Goal: Information Seeking & Learning: Find specific fact

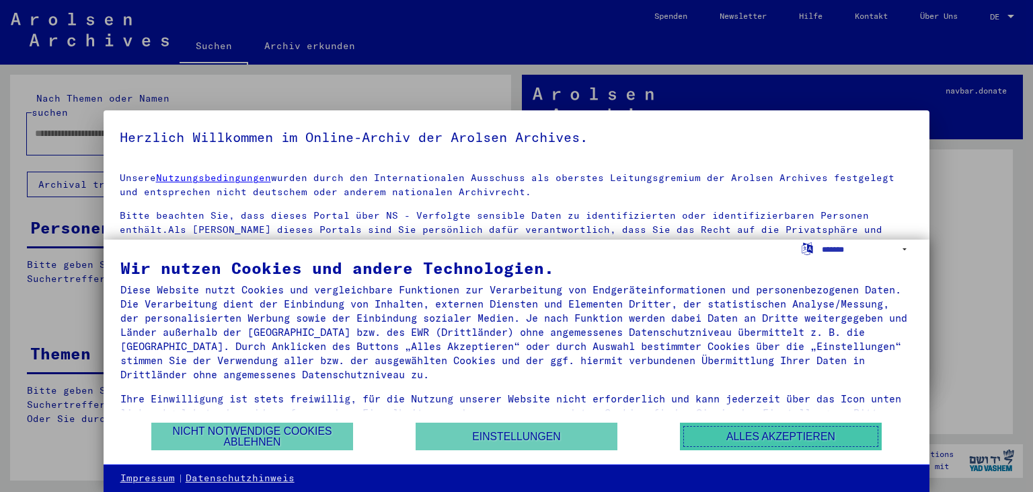
click at [802, 432] on button "Alles akzeptieren" at bounding box center [781, 436] width 202 height 28
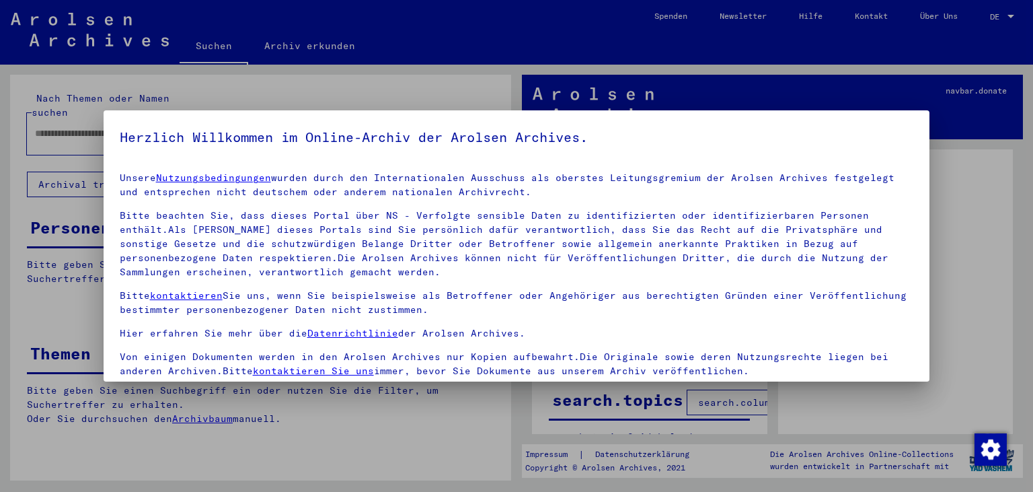
click at [389, 450] on div at bounding box center [516, 246] width 1033 height 492
click at [957, 165] on div at bounding box center [516, 246] width 1033 height 492
click at [276, 452] on div at bounding box center [516, 246] width 1033 height 492
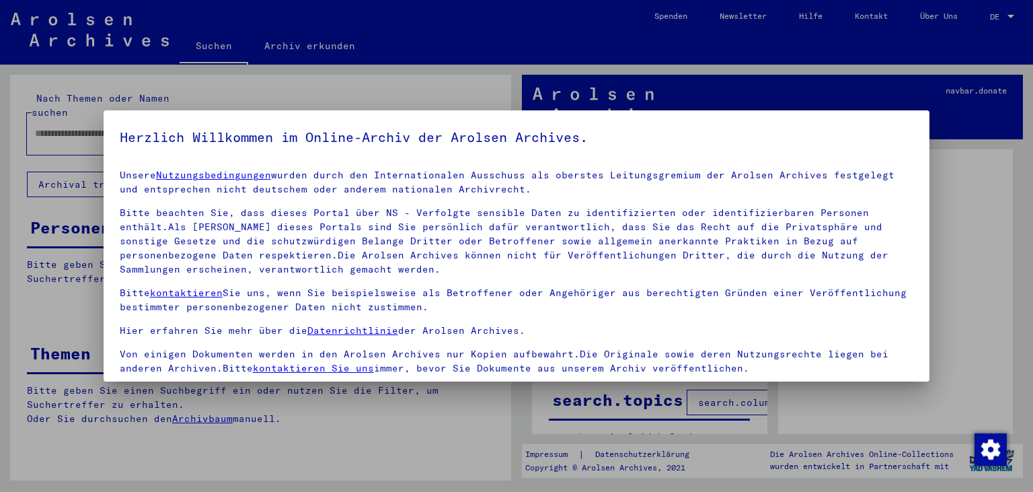
scroll to position [117, 0]
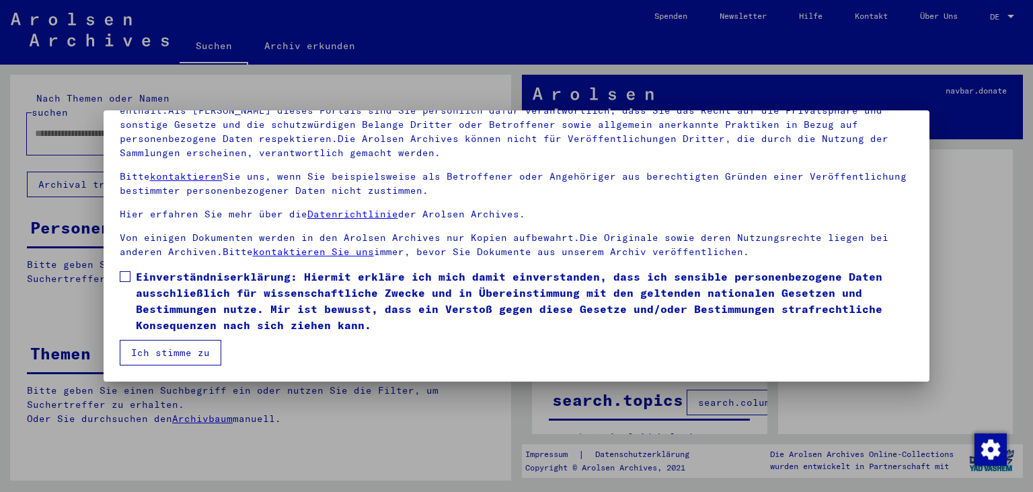
click at [127, 278] on span at bounding box center [125, 276] width 11 height 11
click at [157, 354] on button "Ich stimme zu" at bounding box center [171, 353] width 102 height 26
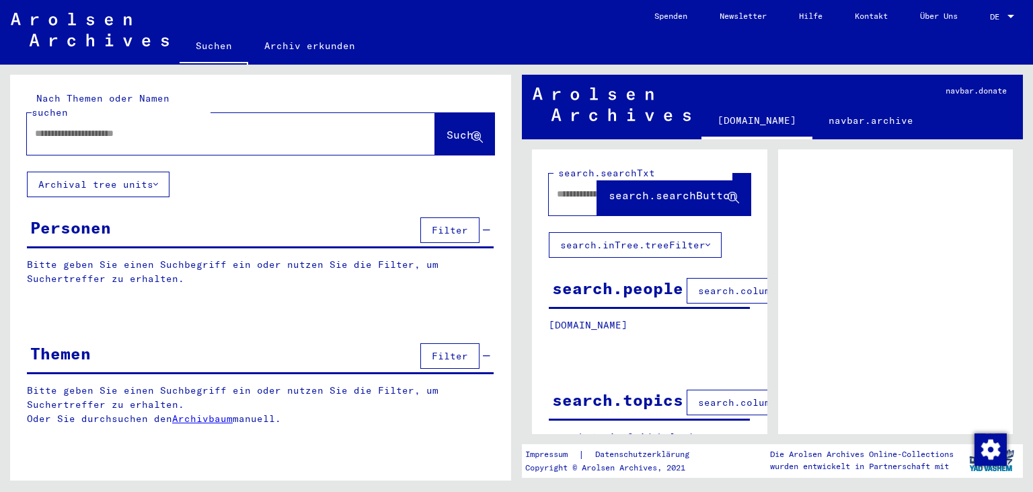
click at [141, 118] on div at bounding box center [215, 133] width 376 height 30
click at [144, 126] on input "text" at bounding box center [219, 133] width 368 height 14
click at [448, 113] on button "Suche" at bounding box center [464, 134] width 59 height 42
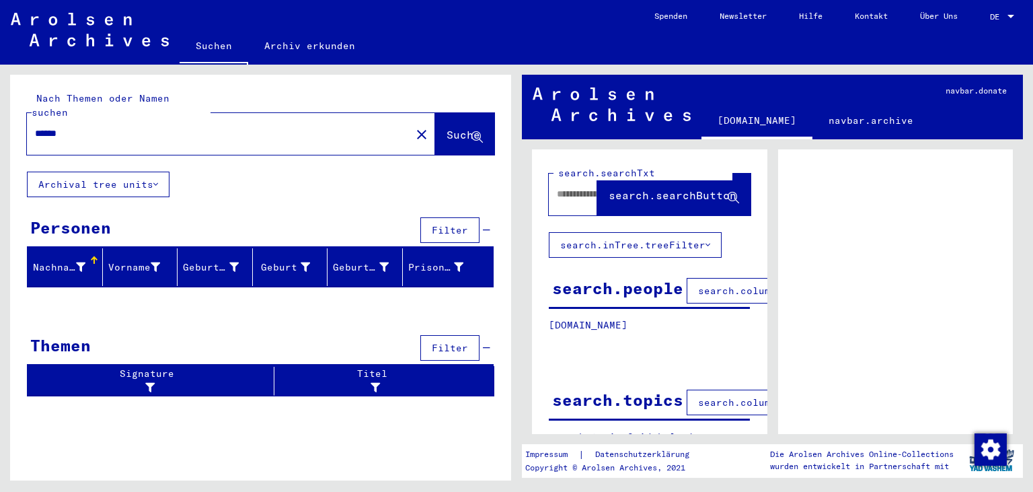
drag, startPoint x: 131, startPoint y: 125, endPoint x: 1, endPoint y: 117, distance: 130.1
click at [35, 126] on input "******" at bounding box center [219, 133] width 368 height 14
type input "**********"
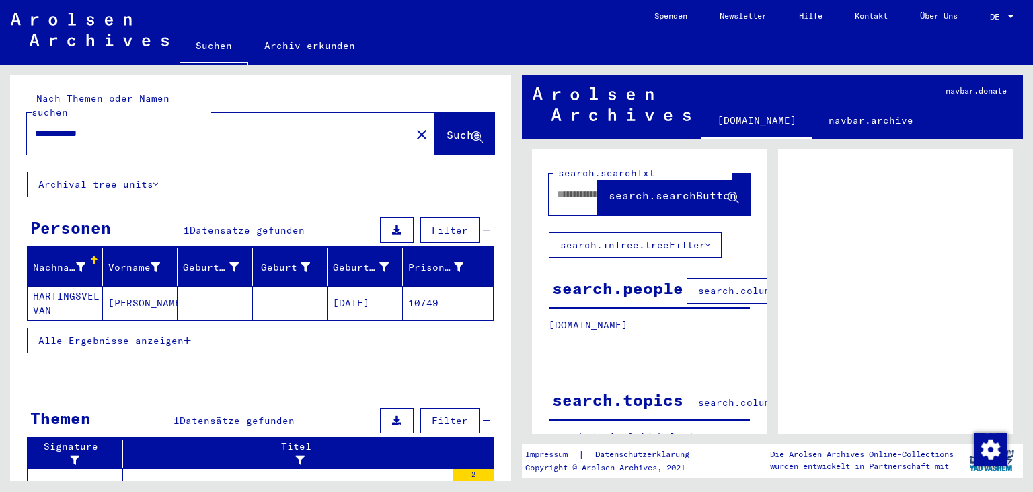
scroll to position [72, 0]
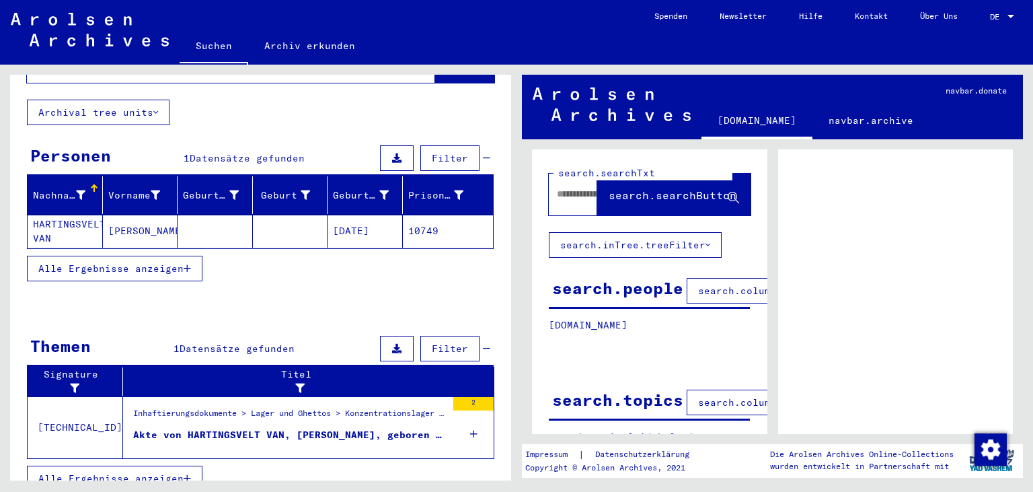
click at [346, 428] on div "Akte von HARTINGSVELT VAN, [PERSON_NAME], geboren am [DEMOGRAPHIC_DATA]" at bounding box center [289, 435] width 313 height 14
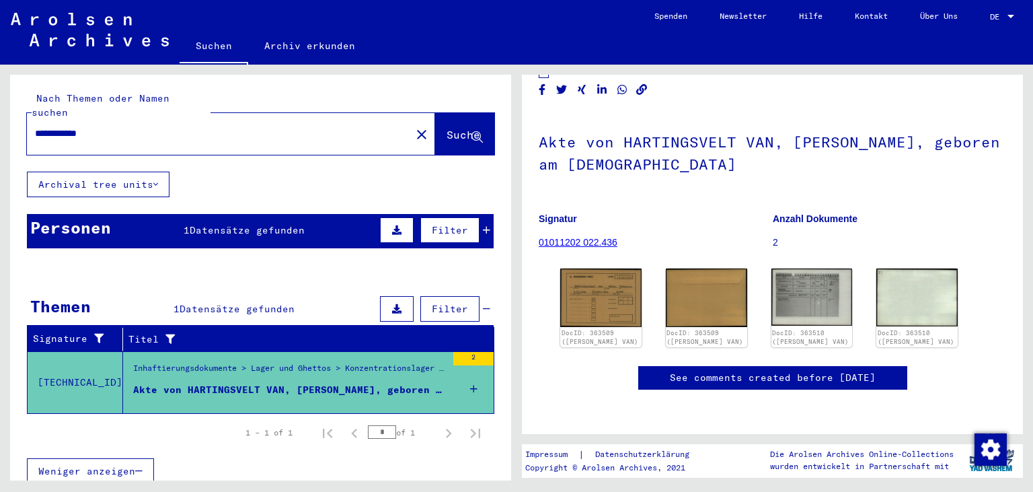
scroll to position [149, 0]
click at [587, 266] on img at bounding box center [600, 296] width 85 height 61
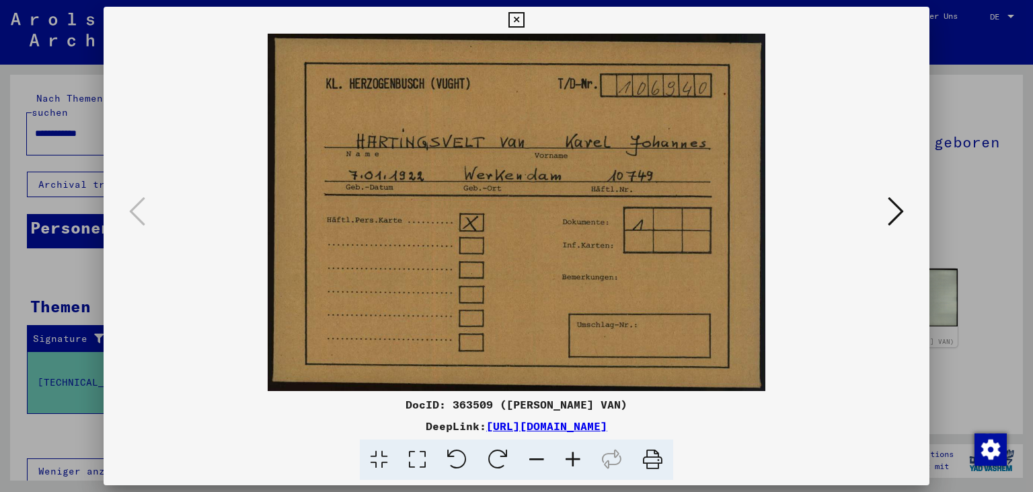
click at [904, 218] on icon at bounding box center [896, 211] width 16 height 32
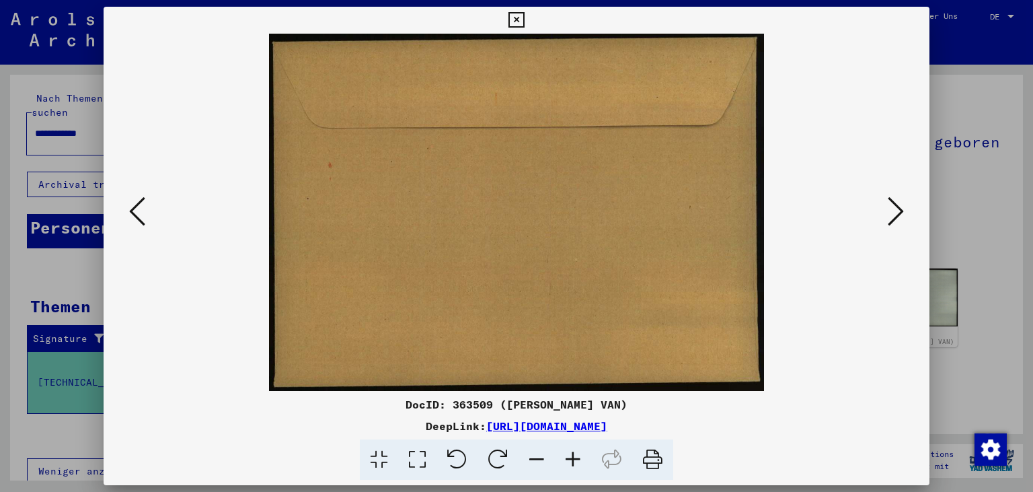
click at [904, 218] on icon at bounding box center [896, 211] width 16 height 32
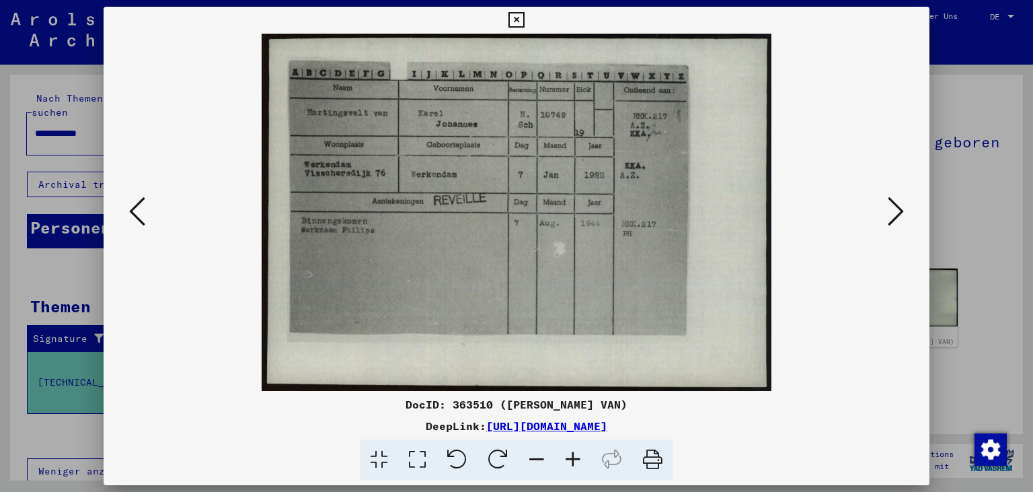
click at [524, 15] on icon at bounding box center [516, 20] width 15 height 16
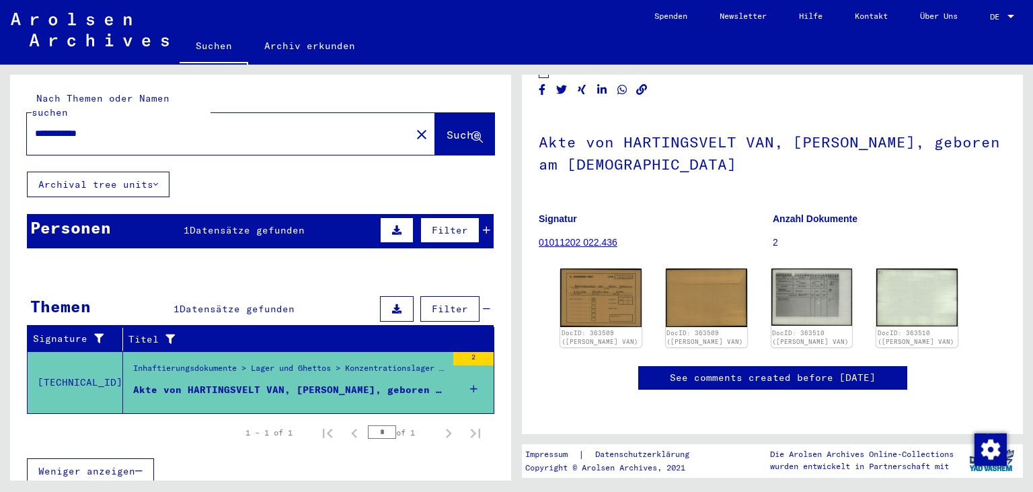
click at [317, 383] on div "Akte von HARTINGSVELT VAN, [PERSON_NAME], geboren am [DEMOGRAPHIC_DATA]" at bounding box center [289, 390] width 313 height 14
click at [572, 237] on link "01011202 022.436" at bounding box center [578, 242] width 79 height 11
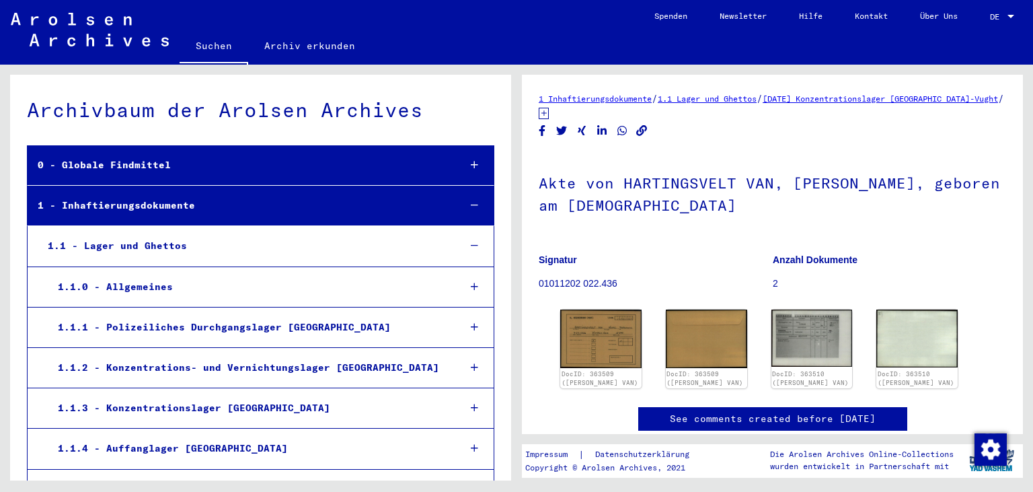
click at [642, 131] on icon "Copy link" at bounding box center [642, 130] width 14 height 11
click at [617, 348] on img at bounding box center [600, 337] width 85 height 61
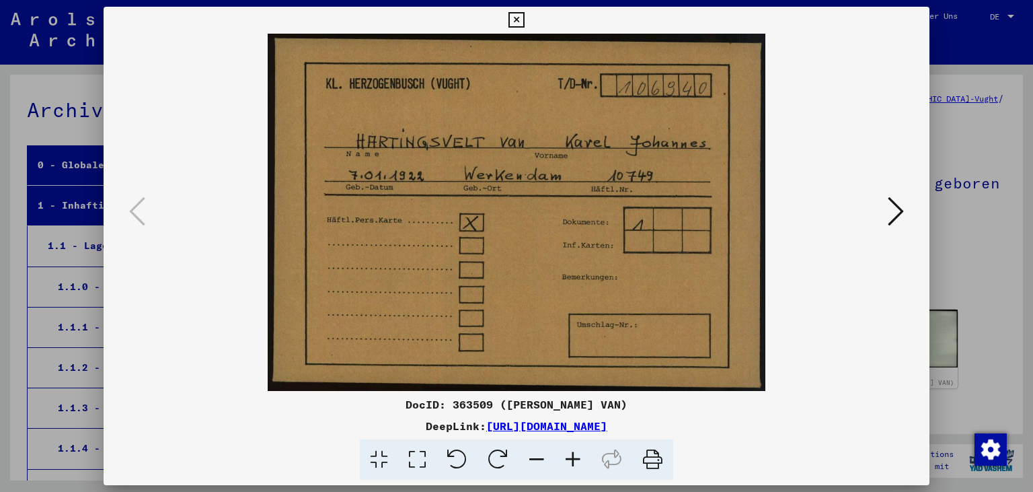
click at [524, 17] on icon at bounding box center [516, 20] width 15 height 16
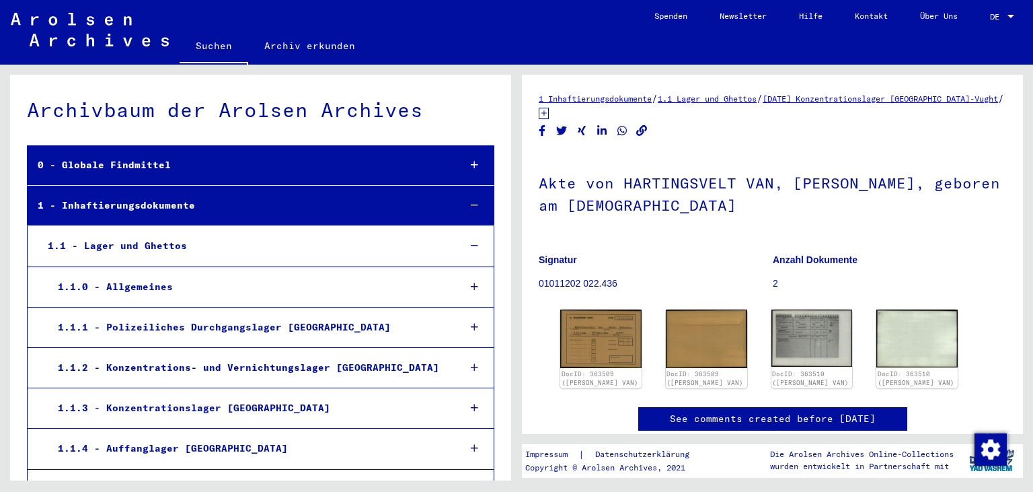
click at [583, 284] on p "01011202 022.436" at bounding box center [655, 283] width 233 height 14
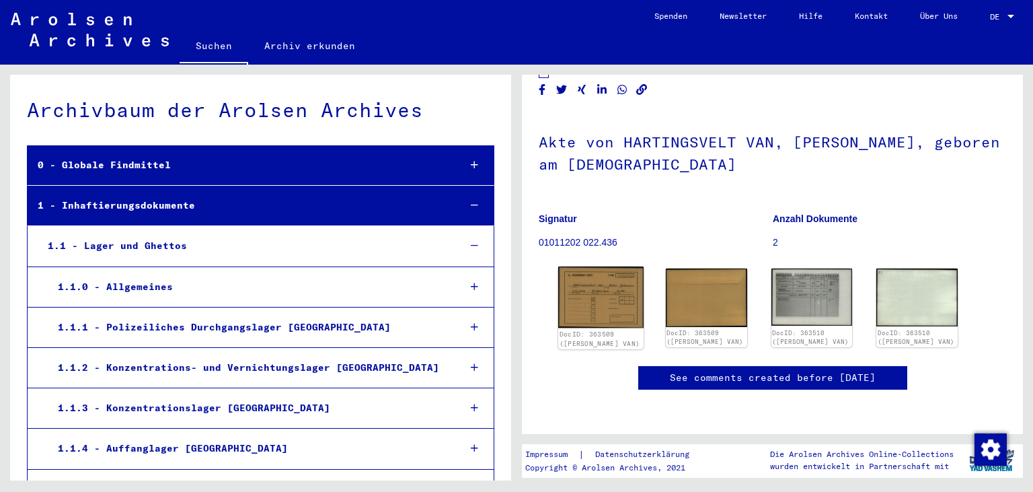
click at [615, 278] on img at bounding box center [600, 296] width 85 height 61
